Goal: Transaction & Acquisition: Purchase product/service

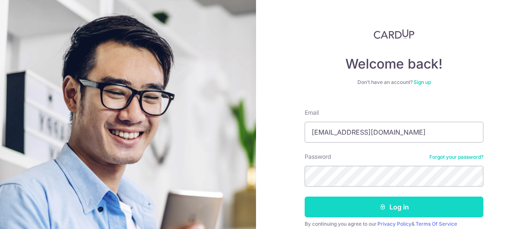
click at [407, 208] on button "Log in" at bounding box center [393, 206] width 179 height 21
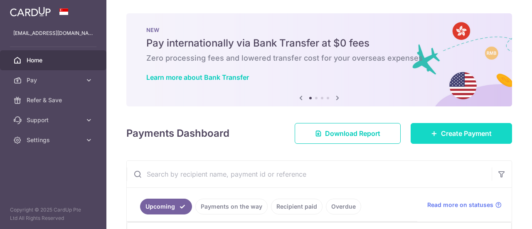
click at [435, 134] on link "Create Payment" at bounding box center [460, 133] width 101 height 21
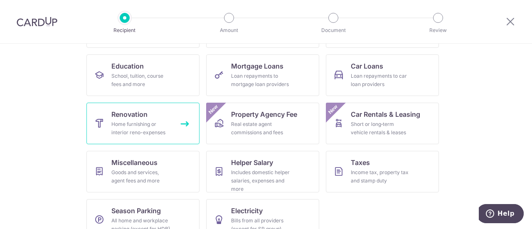
scroll to position [142, 0]
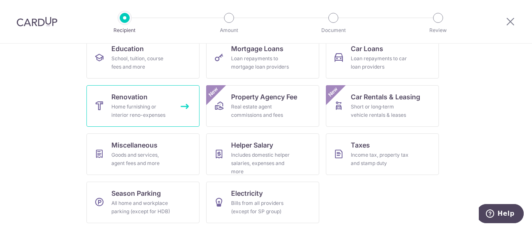
click at [149, 103] on div "Home furnishing or interior reno-expenses" at bounding box center [141, 111] width 60 height 17
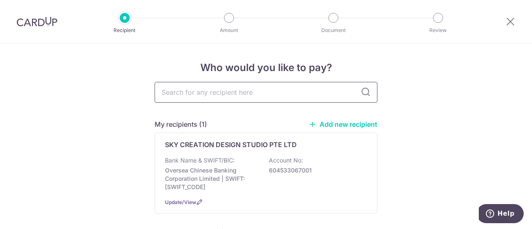
click at [227, 91] on input "text" at bounding box center [265, 92] width 223 height 21
type input "C"
type input "C&G"
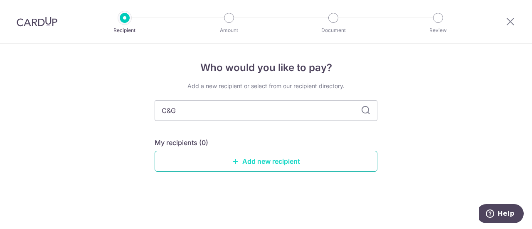
click at [270, 159] on link "Add new recipient" at bounding box center [265, 161] width 223 height 21
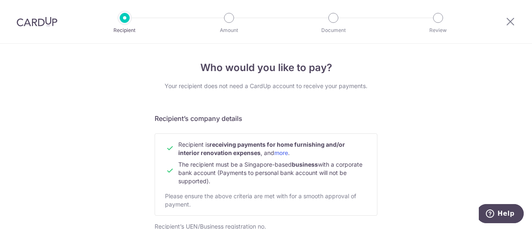
scroll to position [83, 0]
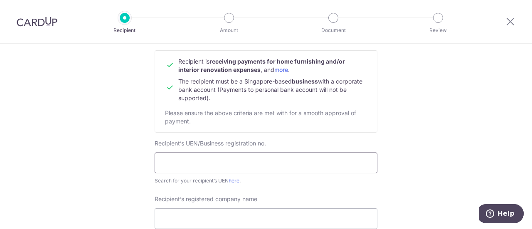
click at [271, 154] on input "text" at bounding box center [265, 162] width 223 height 21
click at [271, 162] on input "text" at bounding box center [265, 162] width 223 height 21
type input "53439562K"
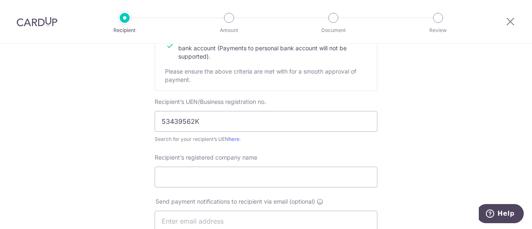
scroll to position [166, 0]
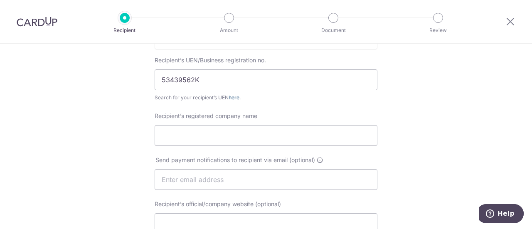
click at [234, 96] on link "here" at bounding box center [233, 97] width 11 height 6
click at [224, 138] on input "Recipient’s registered company name" at bounding box center [265, 135] width 223 height 21
paste input "C&G AIR-CON SERVICES"
type input "C&G AIR-CON SERVICES"
click at [289, 116] on div "Recipient’s registered company name C&G AIR-CON SERVICES" at bounding box center [265, 129] width 223 height 34
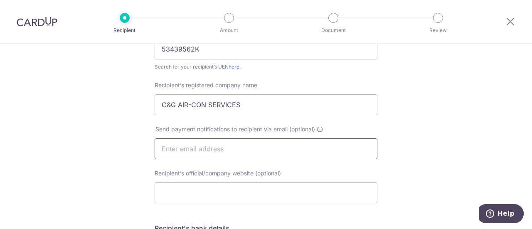
scroll to position [208, 0]
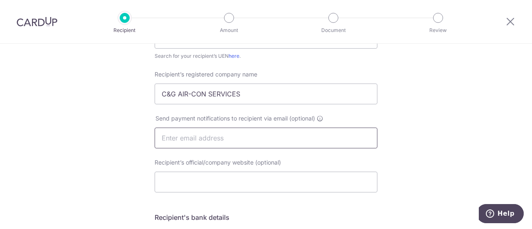
click at [220, 140] on input "text" at bounding box center [265, 137] width 223 height 21
click at [205, 181] on input "Recipient’s official/company website (optional)" at bounding box center [265, 182] width 223 height 21
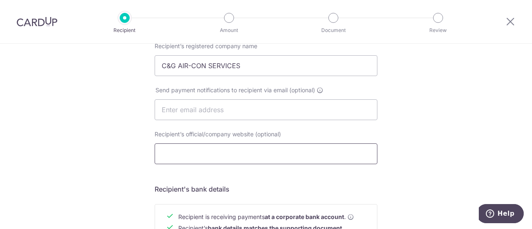
scroll to position [249, 0]
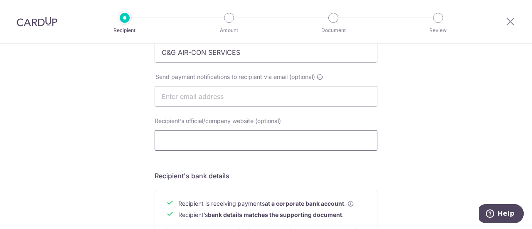
click at [273, 138] on input "Recipient’s official/company website (optional)" at bounding box center [265, 140] width 223 height 21
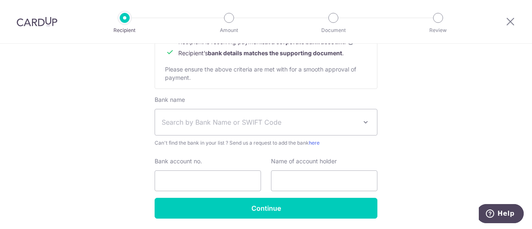
scroll to position [398, 0]
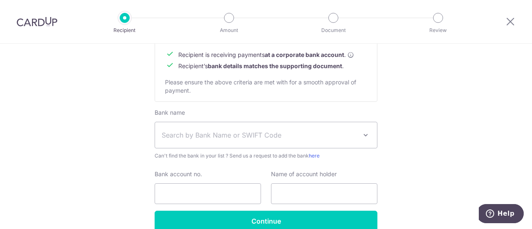
type input "01044"
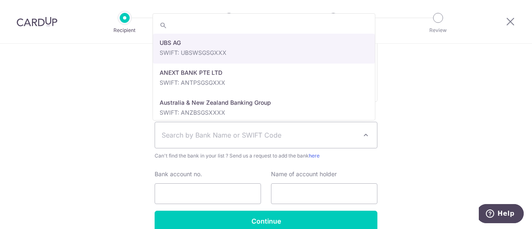
click at [260, 136] on span "Search by Bank Name or SWIFT Code" at bounding box center [259, 135] width 195 height 10
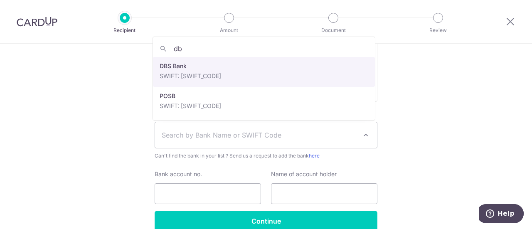
type input "db"
select select "6"
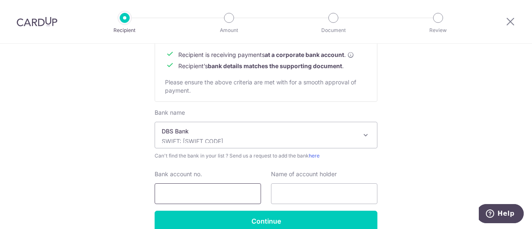
click at [198, 200] on input "Bank account no." at bounding box center [207, 193] width 106 height 21
type input "0724675046"
click at [287, 193] on input "text" at bounding box center [324, 193] width 106 height 21
paste input "C&G AIR-CON SERVICES"
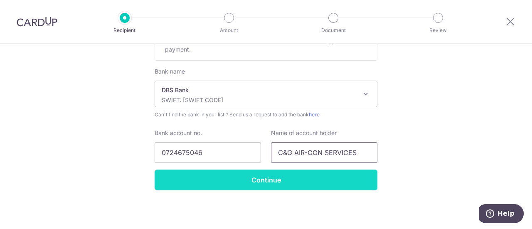
type input "C&G AIR-CON SERVICES"
click at [291, 181] on input "Continue" at bounding box center [265, 179] width 223 height 21
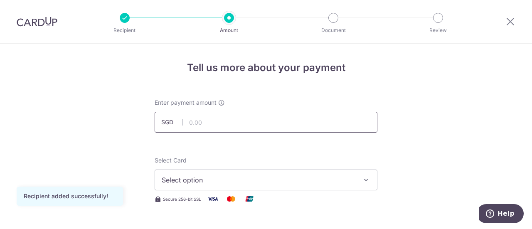
click at [223, 122] on input "text" at bounding box center [265, 122] width 223 height 21
type input "1,900.00"
click at [256, 181] on span "Select option" at bounding box center [259, 180] width 194 height 10
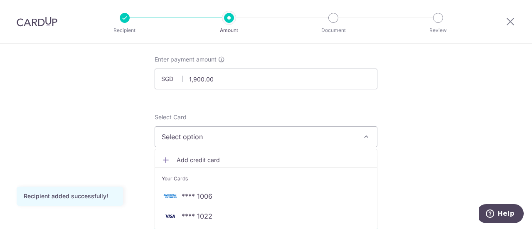
scroll to position [83, 0]
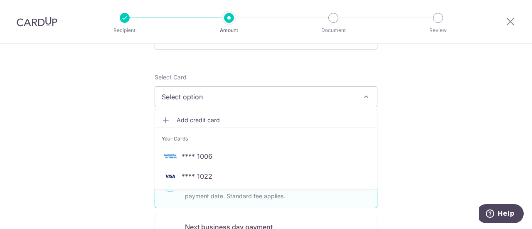
click at [204, 156] on span "**** 1006" at bounding box center [196, 156] width 31 height 10
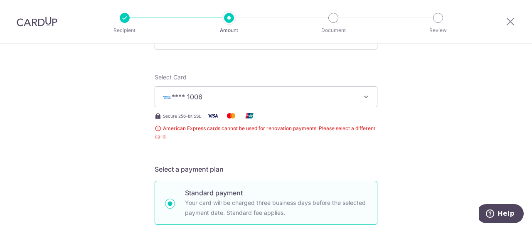
click at [257, 96] on span "**** 1006" at bounding box center [259, 97] width 194 height 10
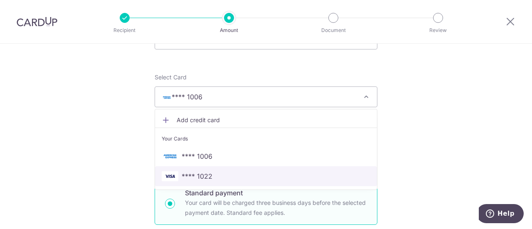
click at [220, 176] on span "**** 1022" at bounding box center [266, 176] width 208 height 10
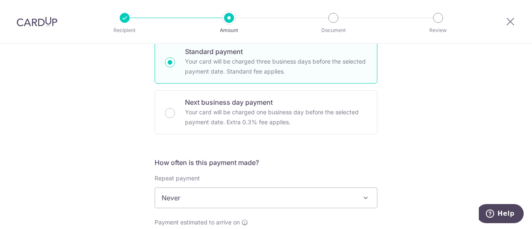
scroll to position [332, 0]
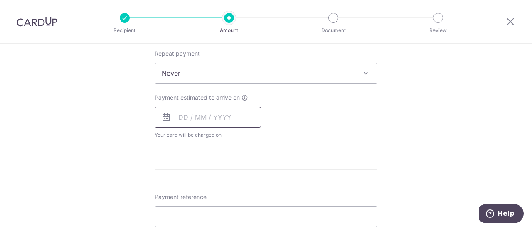
click at [207, 113] on input "text" at bounding box center [207, 117] width 106 height 21
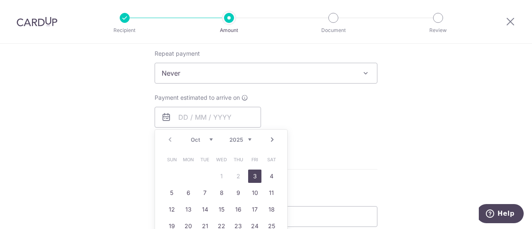
click at [256, 173] on link "3" at bounding box center [254, 175] width 13 height 13
type input "[DATE]"
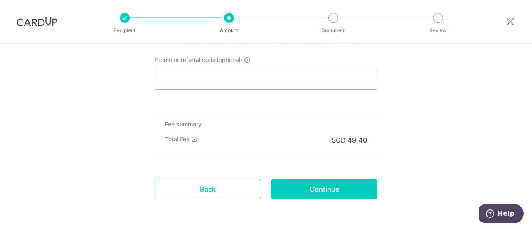
scroll to position [571, 0]
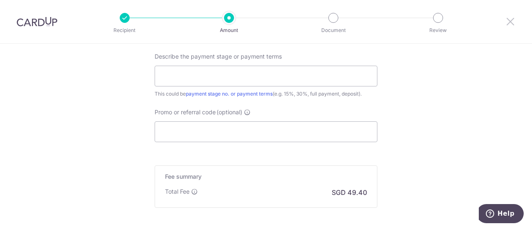
click at [510, 20] on icon at bounding box center [510, 21] width 10 height 10
